Goal: Task Accomplishment & Management: Use online tool/utility

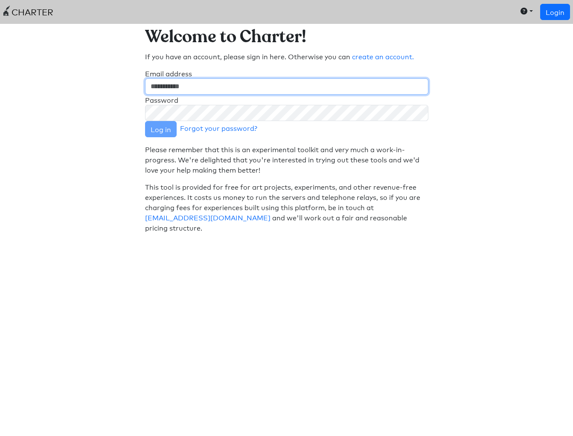
click at [178, 83] on input "Email address" at bounding box center [286, 86] width 283 height 16
click at [0, 240] on com-1password-button at bounding box center [0, 240] width 0 height 0
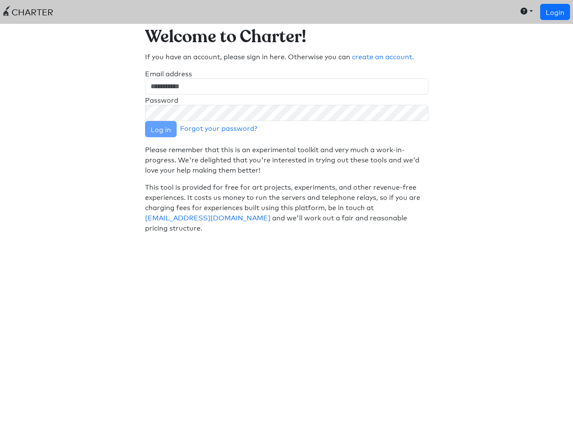
type input "**********"
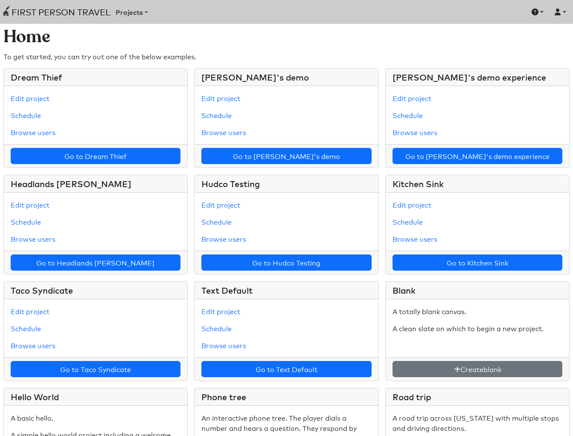
click at [552, 15] on button "button" at bounding box center [560, 12] width 19 height 14
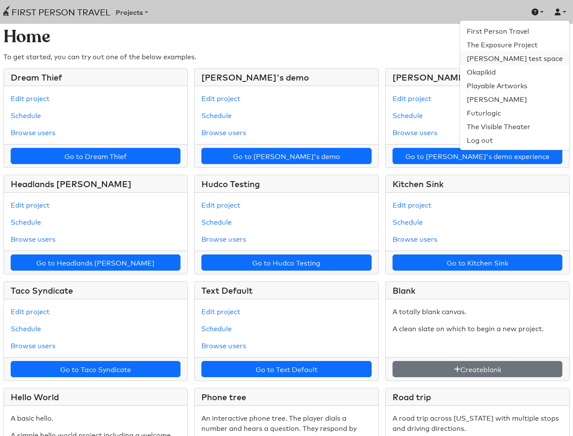
click at [512, 59] on link "[PERSON_NAME] test space" at bounding box center [515, 58] width 110 height 14
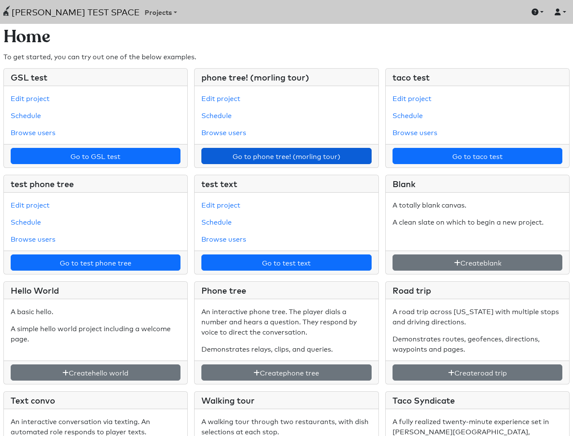
click at [255, 155] on link "Go to phone tree! (morling tour)" at bounding box center [286, 156] width 170 height 16
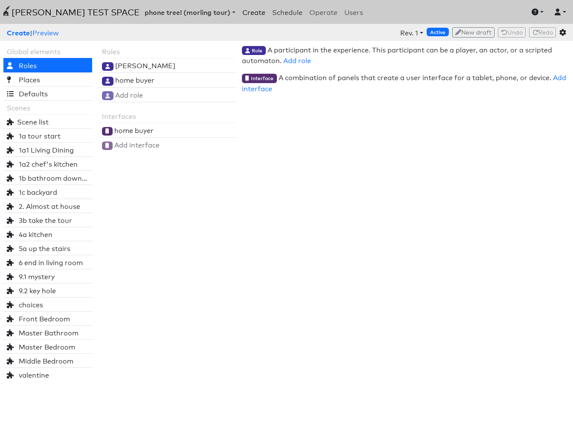
click at [270, 10] on link "Schedule" at bounding box center [287, 11] width 37 height 17
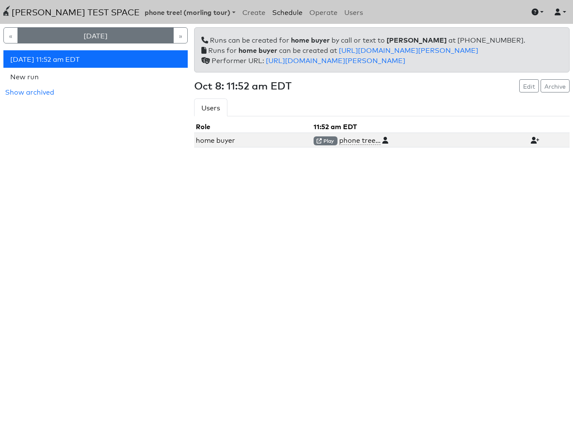
click at [134, 36] on link "[DATE]" at bounding box center [95, 35] width 157 height 16
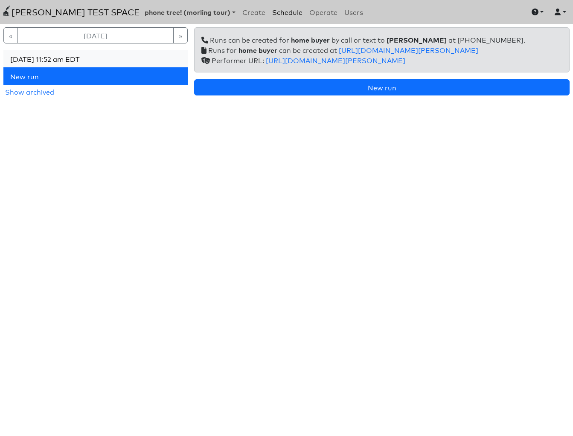
click at [126, 61] on link "[DATE] 11:52 am EDT" at bounding box center [95, 58] width 185 height 17
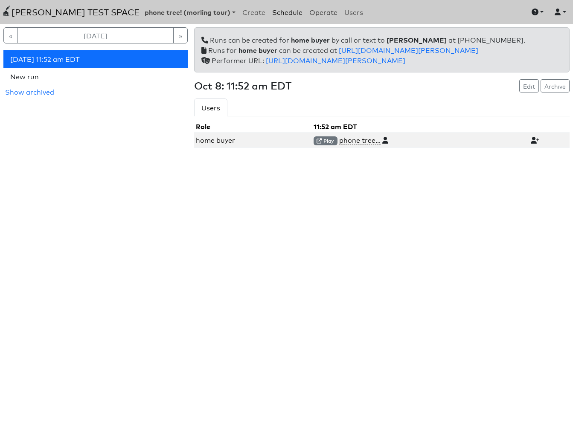
click at [307, 12] on link "Operate" at bounding box center [323, 11] width 35 height 17
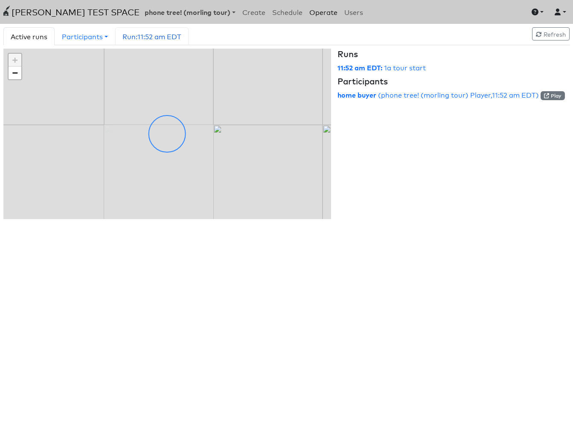
click at [145, 33] on span "Run: 11:52 am EDT" at bounding box center [151, 36] width 59 height 10
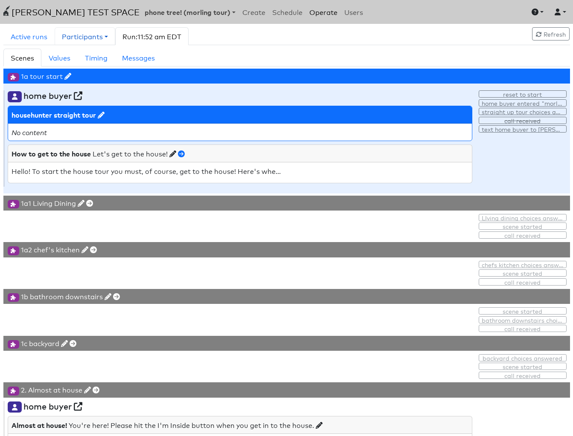
click at [98, 35] on link "Participants" at bounding box center [85, 36] width 61 height 18
click at [151, 30] on link "Run: 11:52 am EDT" at bounding box center [151, 36] width 73 height 18
click at [154, 53] on link "Messages" at bounding box center [138, 58] width 47 height 18
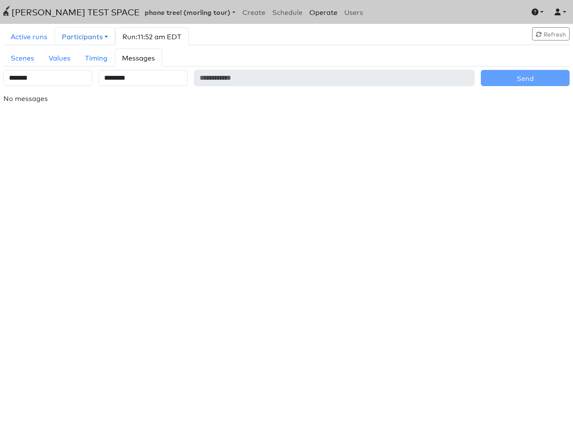
click at [85, 38] on link "Participants" at bounding box center [85, 36] width 61 height 18
click at [27, 33] on link "Active runs" at bounding box center [28, 36] width 51 height 18
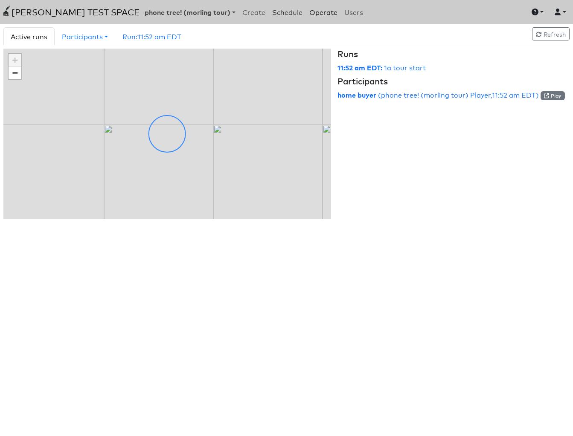
click at [269, 14] on link "Schedule" at bounding box center [287, 11] width 37 height 17
